Goal: Task Accomplishment & Management: Manage account settings

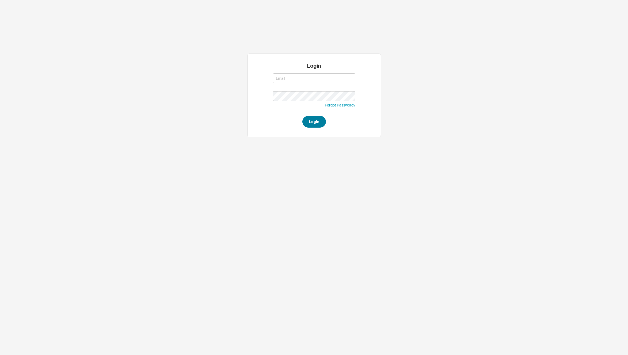
type input "[PERSON_NAME][EMAIL_ADDRESS][DOMAIN_NAME]"
click at [310, 122] on button "Login" at bounding box center [314, 122] width 24 height 12
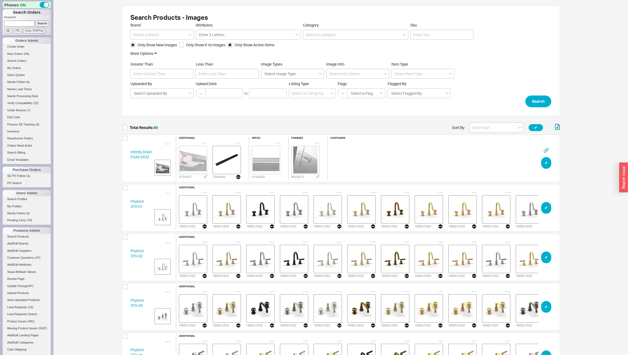
scroll to position [2436, 434]
